Goal: Task Accomplishment & Management: Manage account settings

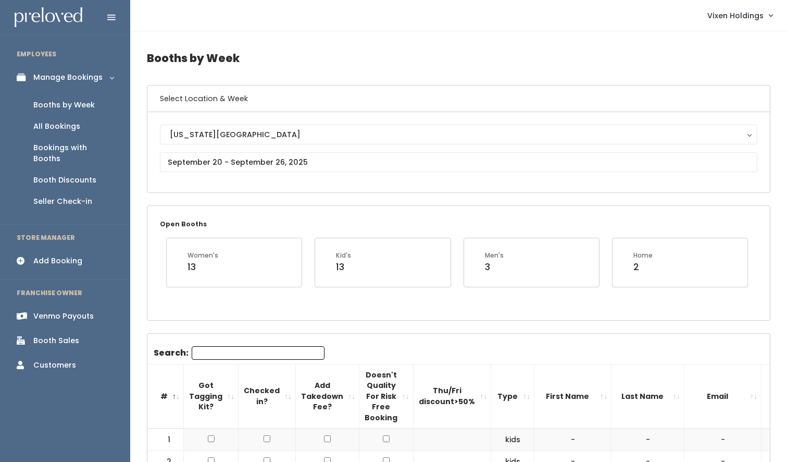
click at [73, 310] on div "Venmo Payouts" at bounding box center [63, 315] width 60 height 11
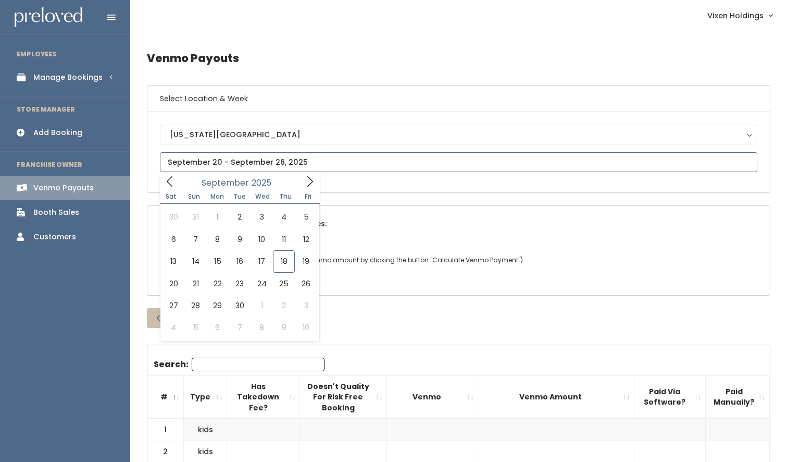
click at [225, 161] on input "text" at bounding box center [458, 162] width 597 height 20
type input "September 6 to September 12"
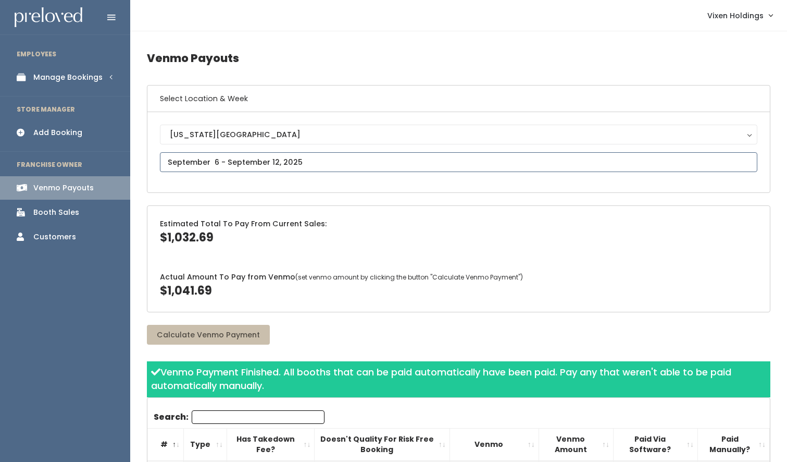
click at [243, 158] on input "text" at bounding box center [458, 162] width 597 height 20
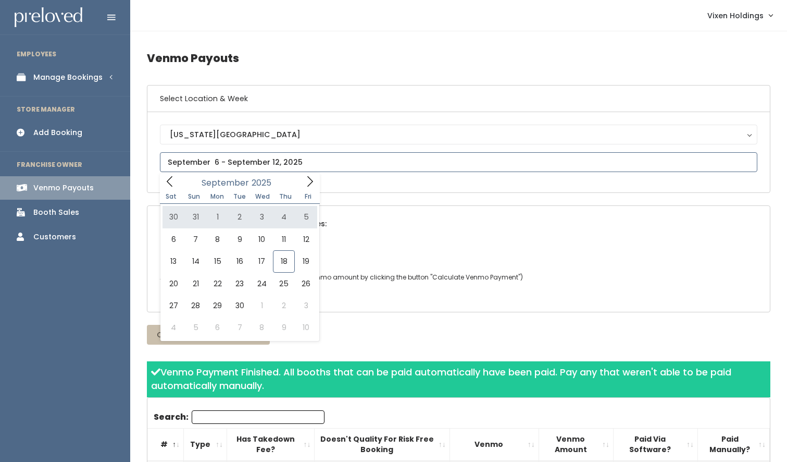
type input "August 30 to September 5"
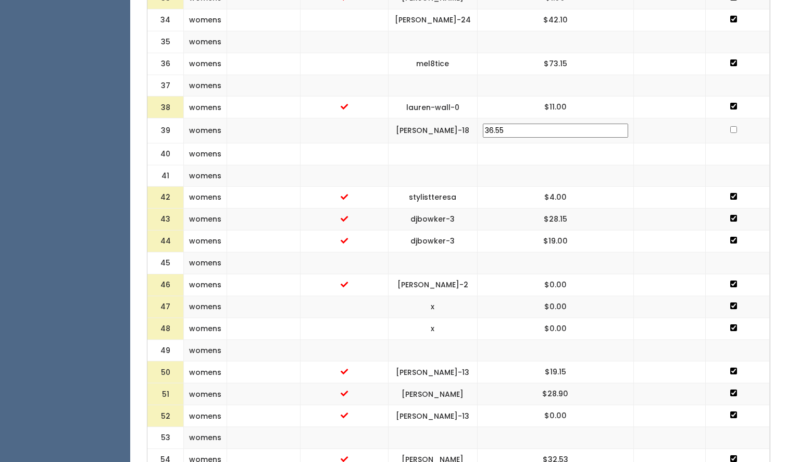
scroll to position [1150, 0]
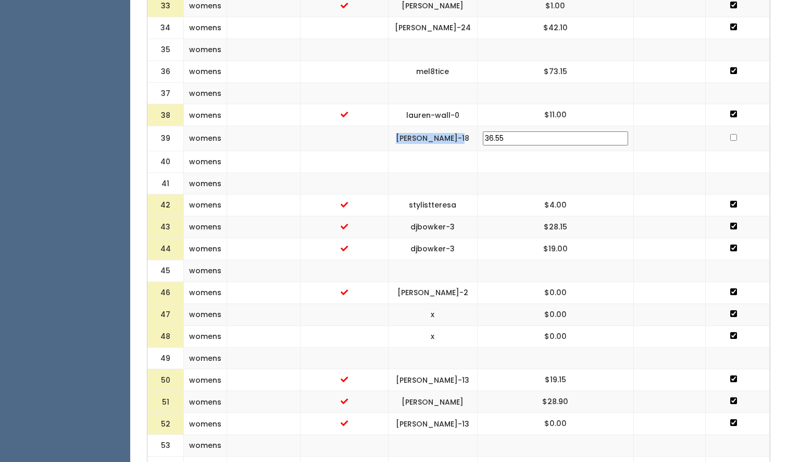
drag, startPoint x: 519, startPoint y: 157, endPoint x: 451, endPoint y: 165, distance: 69.2
click at [451, 151] on td "pam-caldwell-18" at bounding box center [432, 138] width 89 height 25
copy td "pam-caldwell-18"
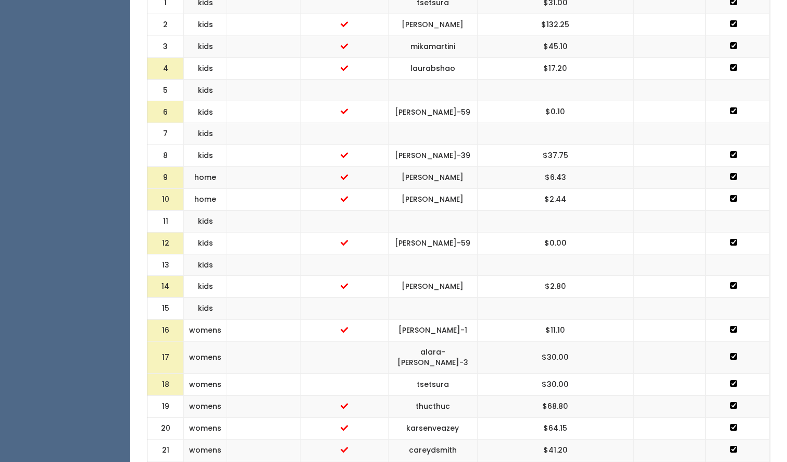
scroll to position [0, 0]
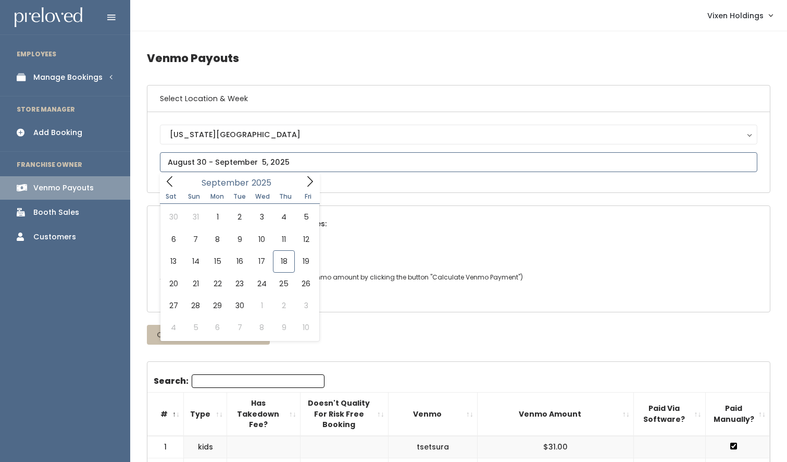
drag, startPoint x: 296, startPoint y: 160, endPoint x: 215, endPoint y: 157, distance: 81.3
click at [215, 157] on input "text" at bounding box center [458, 162] width 597 height 20
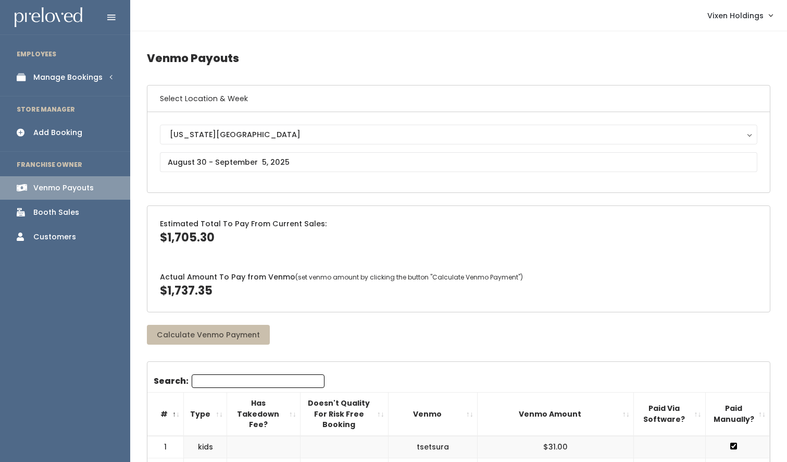
click at [80, 78] on div "Manage Bookings" at bounding box center [67, 77] width 69 height 11
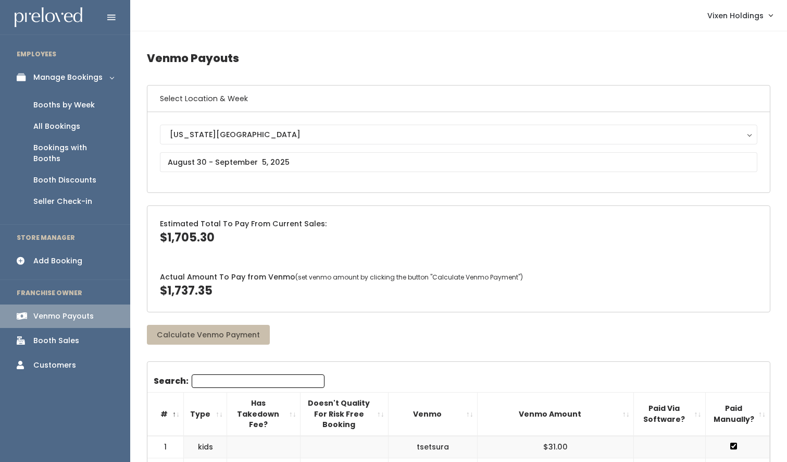
click at [72, 175] on div "Booth Discounts" at bounding box center [64, 180] width 63 height 11
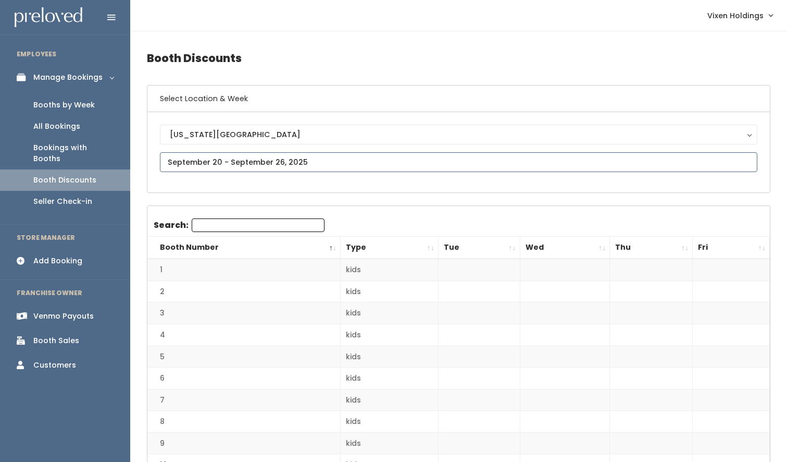
click at [237, 160] on input "text" at bounding box center [458, 162] width 597 height 20
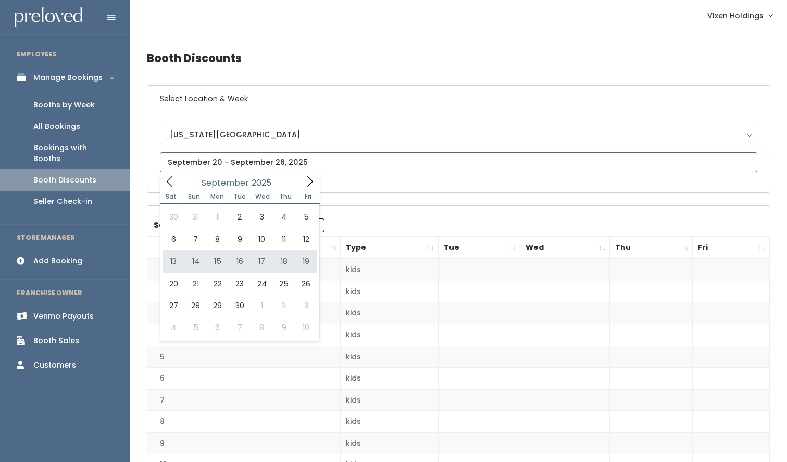
type input "September 13 to September 19"
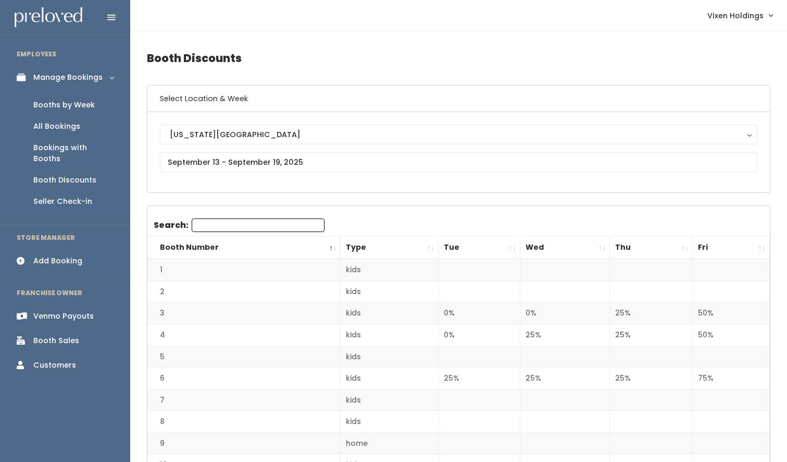
click at [62, 335] on div "Booth Sales" at bounding box center [56, 340] width 46 height 11
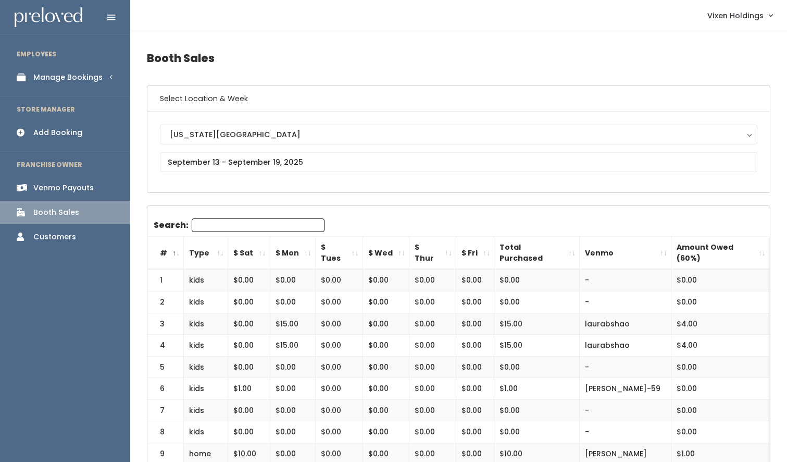
click at [84, 77] on div "Manage Bookings" at bounding box center [67, 77] width 69 height 11
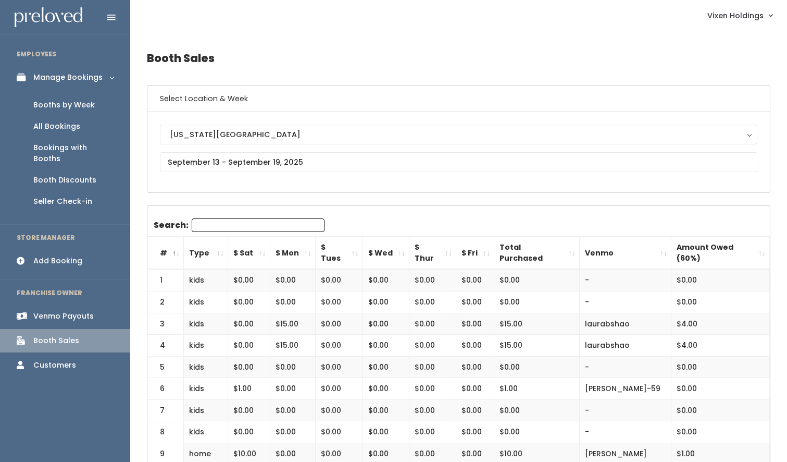
click at [82, 175] on div "Booth Discounts" at bounding box center [64, 180] width 63 height 11
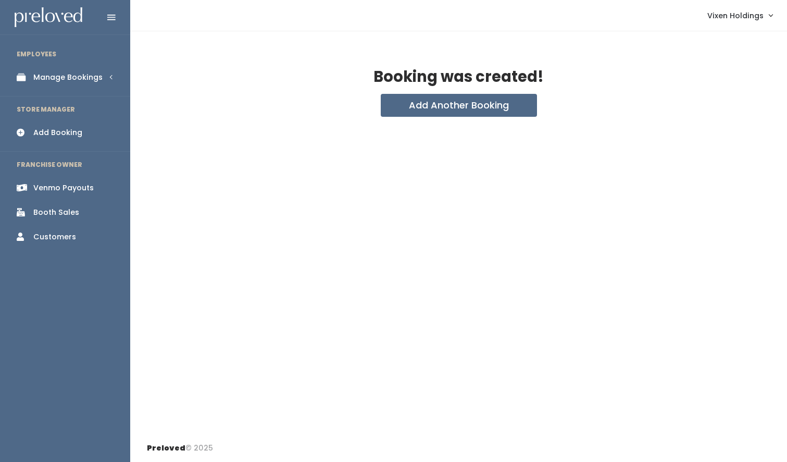
click at [48, 77] on div "Manage Bookings" at bounding box center [67, 77] width 69 height 11
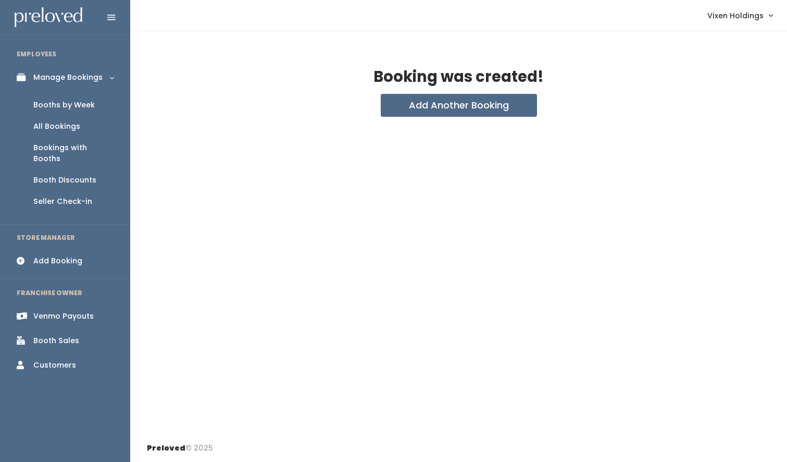
click at [49, 108] on div "Booths by Week" at bounding box center [63, 104] width 61 height 11
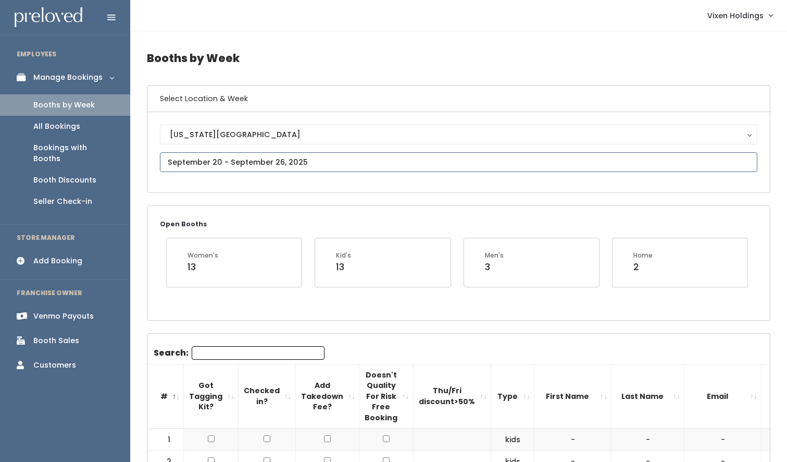
click at [266, 161] on input "text" at bounding box center [458, 162] width 597 height 20
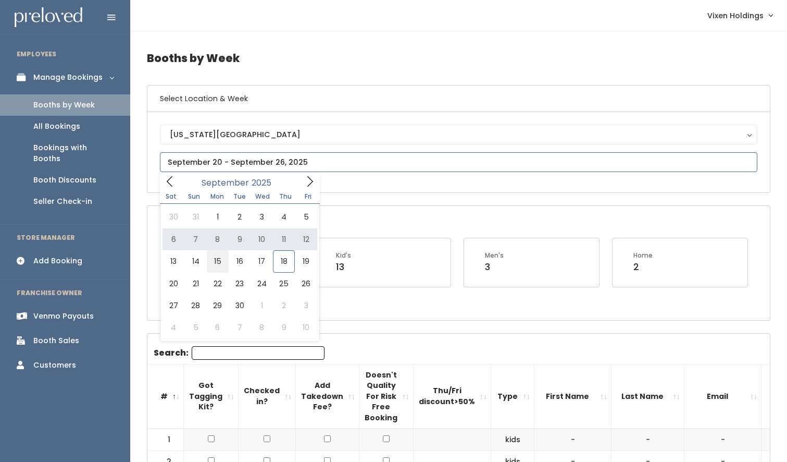
type input "September 13 to September 19"
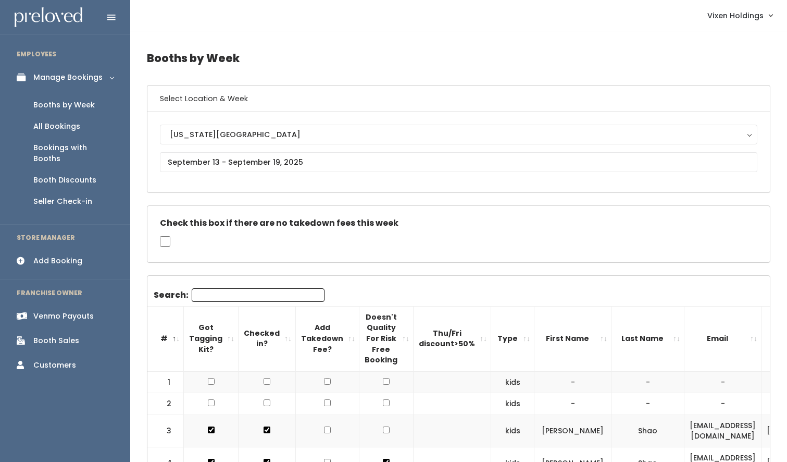
click at [85, 175] on div "Booth Discounts" at bounding box center [64, 180] width 63 height 11
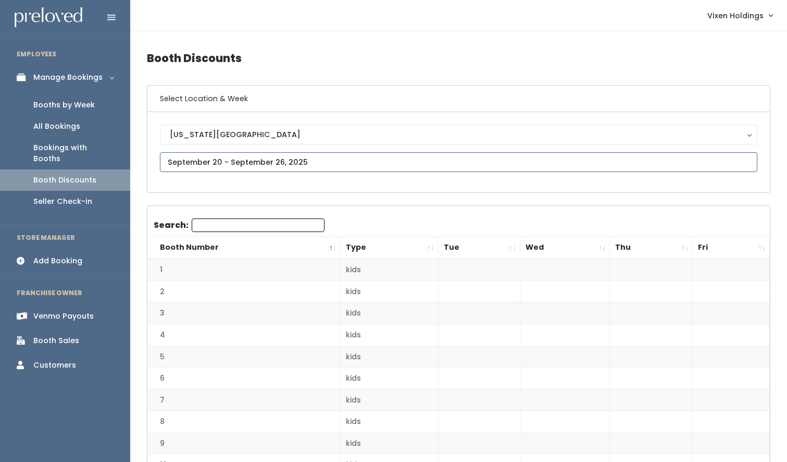
click at [274, 163] on input "text" at bounding box center [458, 162] width 597 height 20
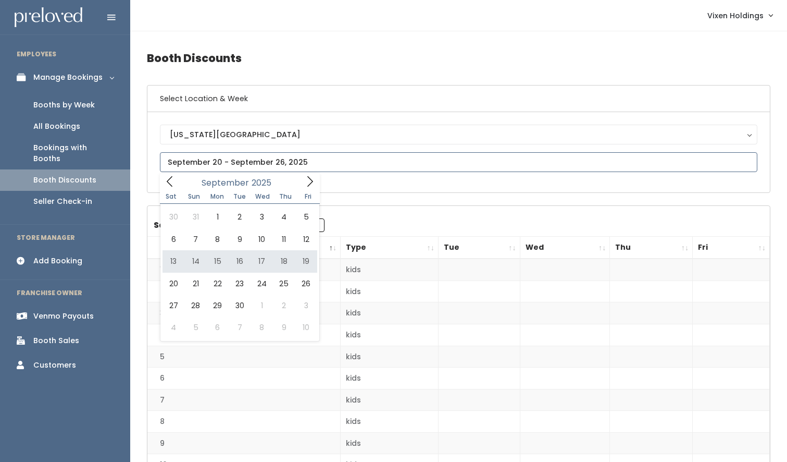
type input "[DATE] to [DATE]"
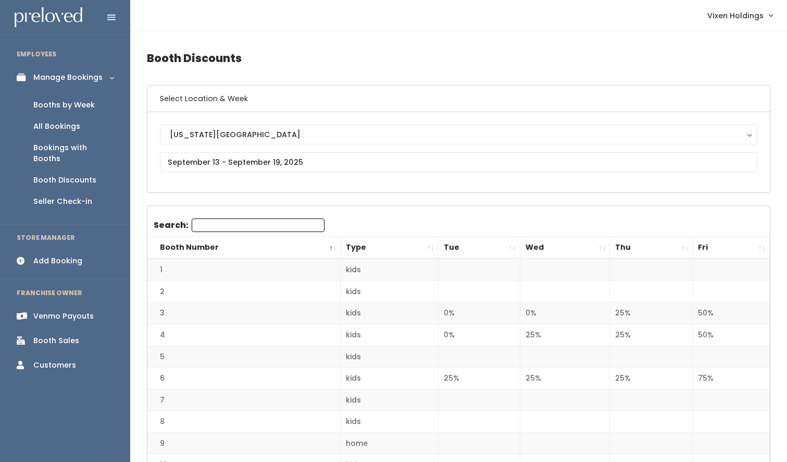
click at [70, 106] on div "Booths by Week" at bounding box center [63, 104] width 61 height 11
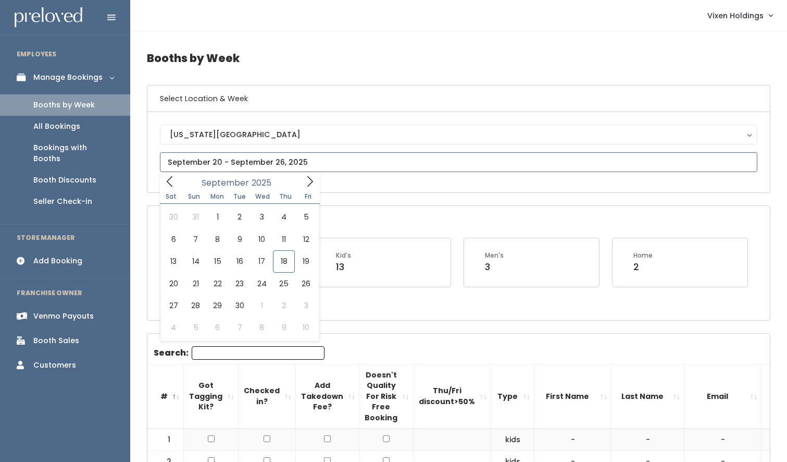
click at [213, 164] on input "text" at bounding box center [458, 162] width 597 height 20
type input "[DATE] to [DATE]"
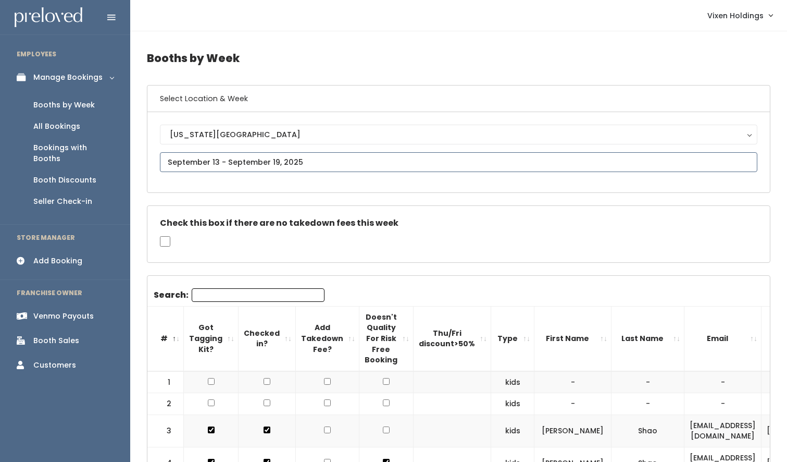
click at [293, 165] on input "text" at bounding box center [458, 162] width 597 height 20
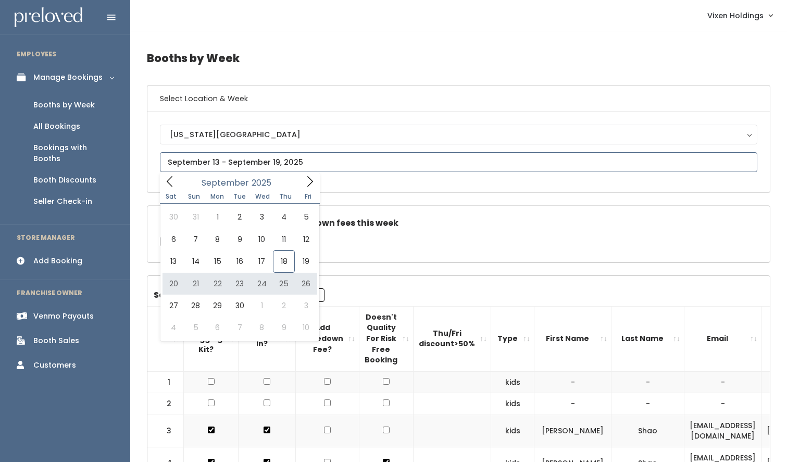
type input "[DATE] to [DATE]"
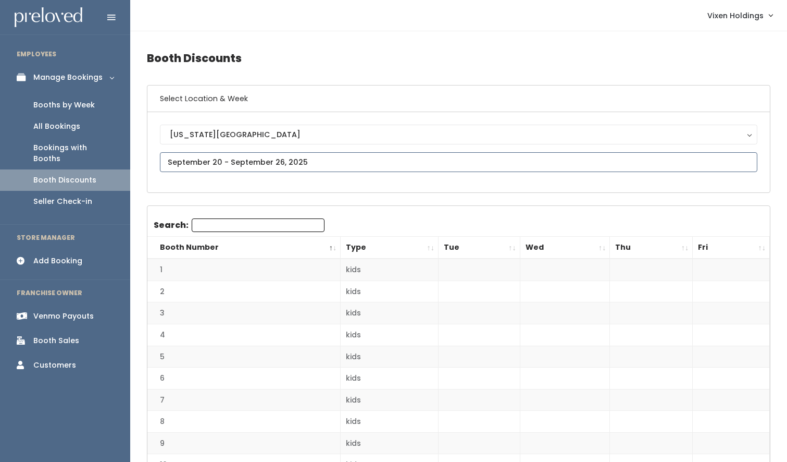
click at [214, 158] on input "text" at bounding box center [458, 162] width 597 height 20
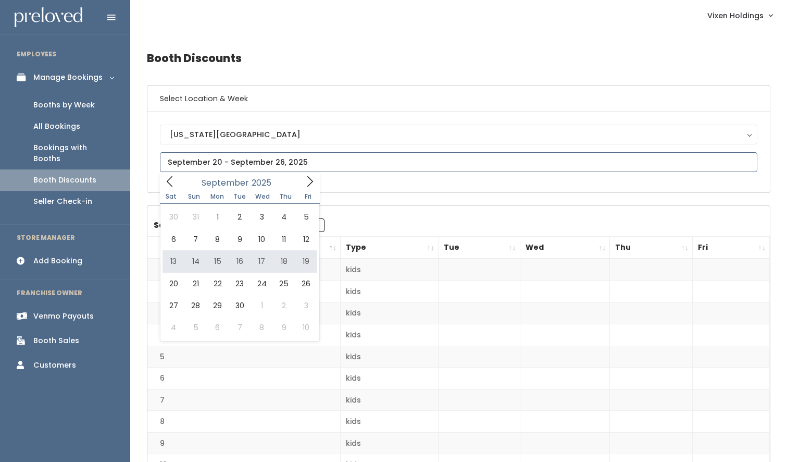
type input "[DATE] to [DATE]"
